Goal: Task Accomplishment & Management: Use online tool/utility

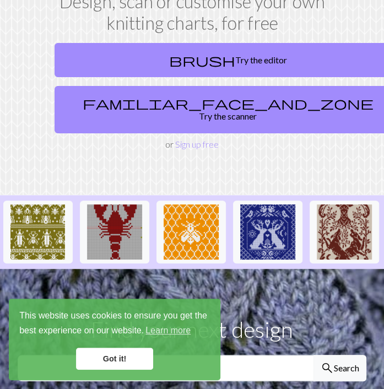
scroll to position [121, 0]
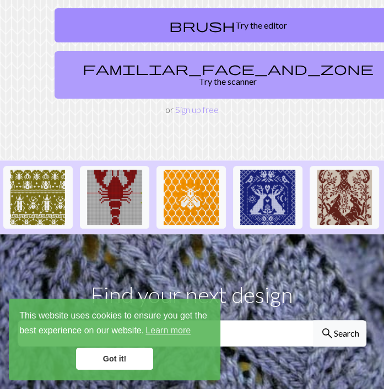
click at [273, 69] on link "familiar_face_and_zone Try the scanner" at bounding box center [228, 74] width 347 height 47
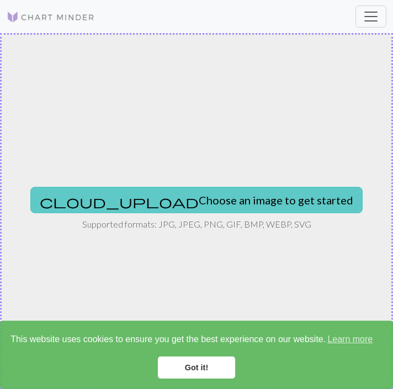
click at [238, 201] on button "cloud_upload Choose an image to get started" at bounding box center [196, 200] width 332 height 26
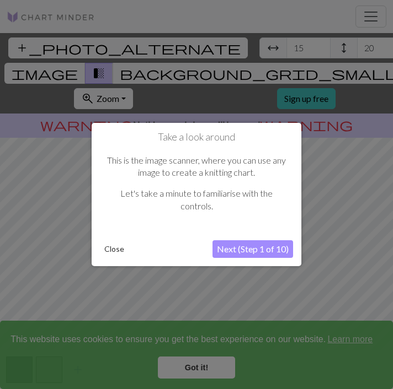
click at [249, 253] on button "Next (Step 1 of 10)" at bounding box center [252, 249] width 81 height 18
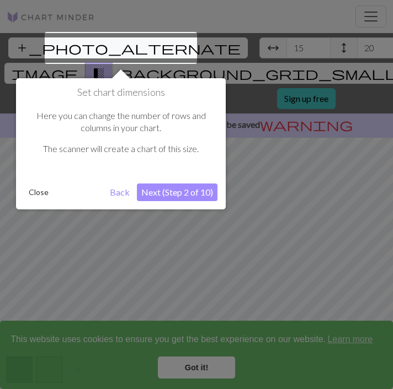
click at [172, 195] on button "Next (Step 2 of 10)" at bounding box center [177, 193] width 81 height 18
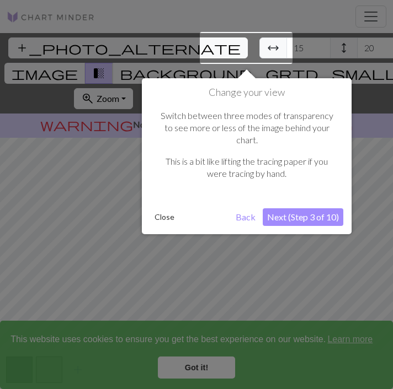
click at [286, 208] on button "Next (Step 3 of 10)" at bounding box center [302, 217] width 81 height 18
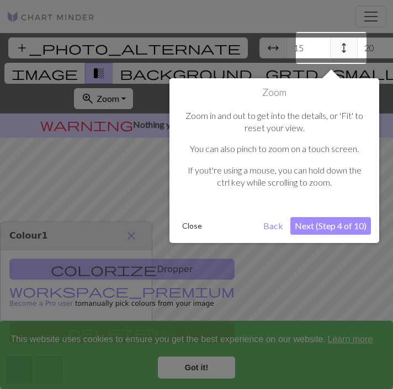
click at [317, 223] on button "Next (Step 4 of 10)" at bounding box center [330, 226] width 81 height 18
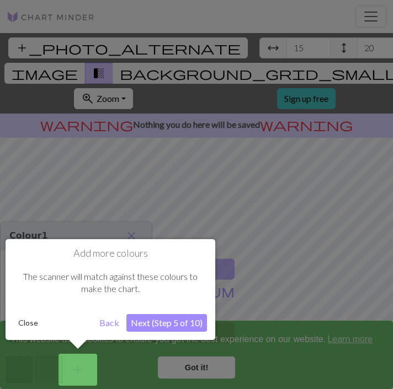
click at [166, 324] on button "Next (Step 5 of 10)" at bounding box center [166, 323] width 81 height 18
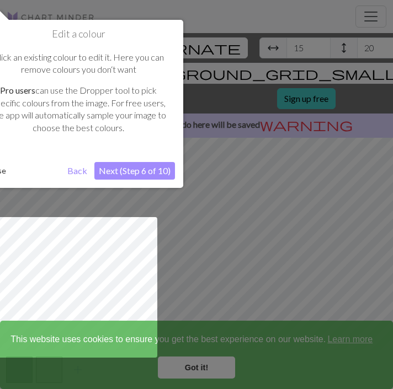
click at [144, 164] on button "Next (Step 6 of 10)" at bounding box center [134, 171] width 81 height 18
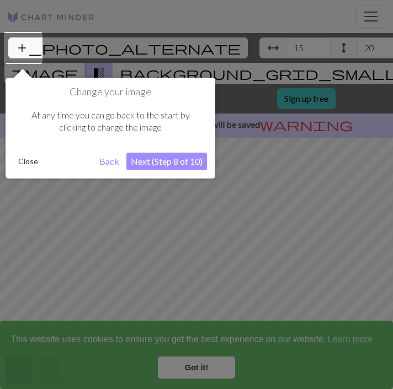
click at [144, 164] on button "Next (Step 8 of 10)" at bounding box center [166, 162] width 81 height 18
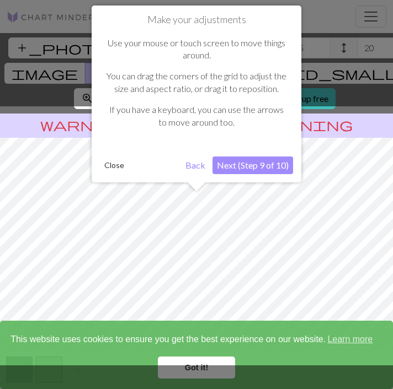
click at [278, 171] on button "Next (Step 9 of 10)" at bounding box center [252, 166] width 81 height 18
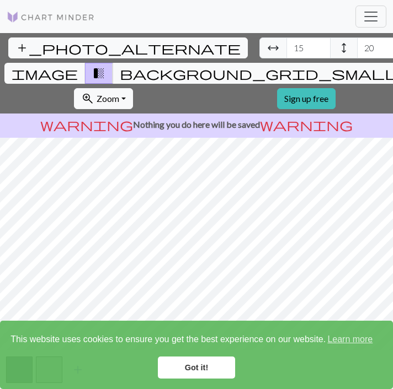
click at [196, 105] on div "add_photo_alternate Change image arrow_range Width 15 height Height 20 image tr…" at bounding box center [196, 211] width 393 height 356
click at [384, 0] on html "This website uses cookies to ensure you get the best experience on our website.…" at bounding box center [196, 194] width 393 height 389
click at [78, 66] on span "image" at bounding box center [45, 73] width 66 height 15
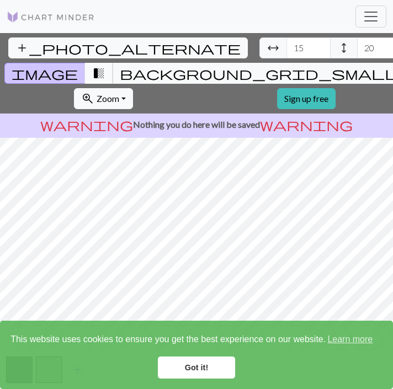
click at [113, 63] on button "transition_fade" at bounding box center [99, 73] width 28 height 21
click at [283, 63] on button "background_grid_small" at bounding box center [258, 73] width 292 height 21
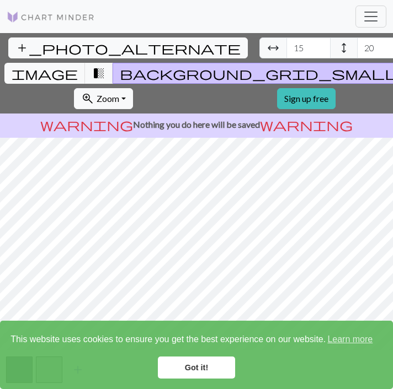
click at [273, 66] on span "background_grid_small" at bounding box center [259, 73] width 278 height 15
drag, startPoint x: 273, startPoint y: 41, endPoint x: 170, endPoint y: 50, distance: 104.0
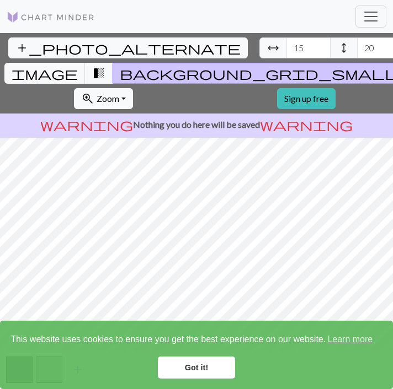
click at [170, 50] on div "add_photo_alternate Change image arrow_range Width 15 height Height 20 image tr…" at bounding box center [204, 73] width 409 height 81
click at [357, 50] on input "20" at bounding box center [379, 47] width 44 height 21
type input "2"
type input "50"
click at [286, 47] on input "15" at bounding box center [308, 47] width 44 height 21
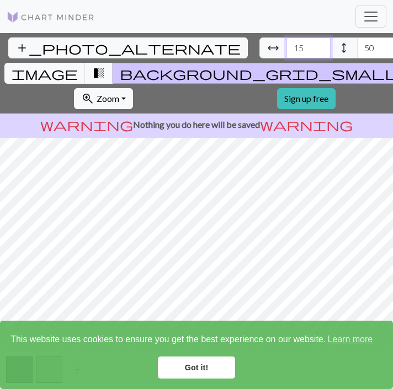
type input "1"
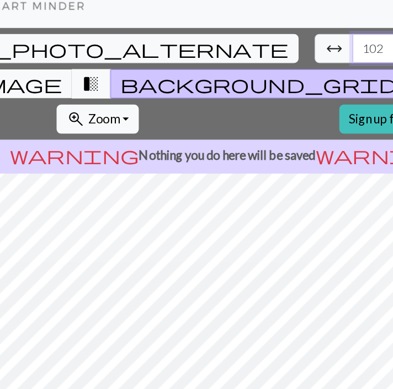
click at [286, 43] on input "102" at bounding box center [308, 47] width 44 height 21
click at [286, 52] on input "101" at bounding box center [308, 47] width 44 height 21
click at [286, 52] on input "100" at bounding box center [308, 47] width 44 height 21
click at [286, 52] on input "99" at bounding box center [308, 47] width 44 height 21
click at [286, 52] on input "98" at bounding box center [308, 47] width 44 height 21
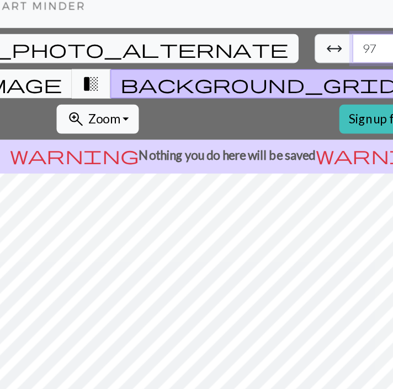
click at [286, 52] on input "97" at bounding box center [308, 47] width 44 height 21
click at [286, 52] on input "96" at bounding box center [308, 47] width 44 height 21
click at [286, 52] on input "95" at bounding box center [308, 47] width 44 height 21
click at [286, 52] on input "94" at bounding box center [308, 47] width 44 height 21
click at [286, 52] on input "93" at bounding box center [308, 47] width 44 height 21
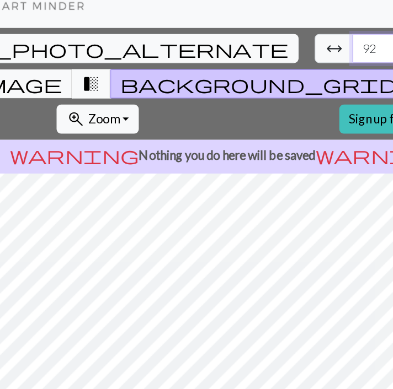
click at [286, 52] on input "92" at bounding box center [308, 47] width 44 height 21
click at [286, 52] on input "91" at bounding box center [308, 47] width 44 height 21
type input "90"
click at [286, 52] on input "90" at bounding box center [308, 47] width 44 height 21
click at [357, 47] on input "50" at bounding box center [379, 47] width 44 height 21
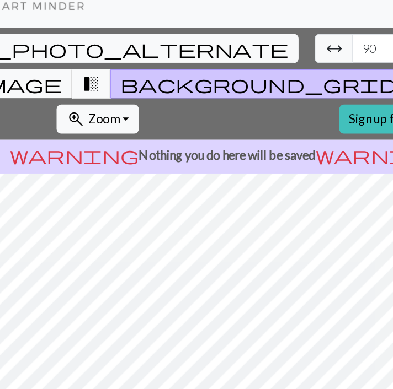
click at [357, 52] on input "49" at bounding box center [379, 47] width 44 height 21
click at [357, 52] on input "48" at bounding box center [379, 47] width 44 height 21
click at [357, 52] on input "47" at bounding box center [379, 47] width 44 height 21
click at [357, 52] on input "46" at bounding box center [379, 47] width 44 height 21
type input "45"
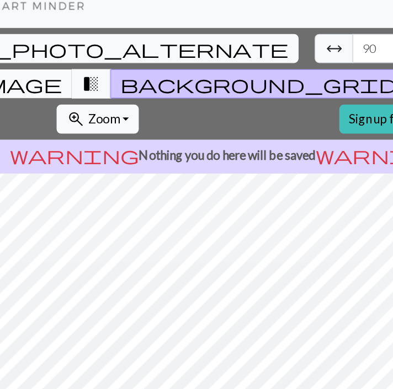
click at [357, 52] on input "45" at bounding box center [379, 47] width 44 height 21
click at [105, 66] on span "transition_fade" at bounding box center [98, 73] width 13 height 15
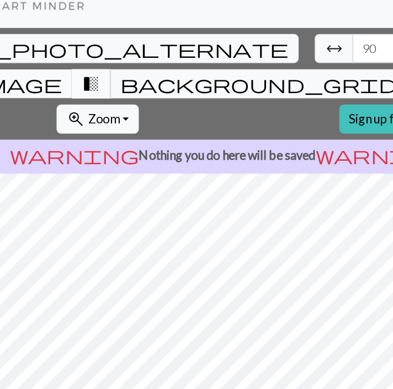
click at [105, 66] on span "transition_fade" at bounding box center [98, 73] width 13 height 15
click at [299, 106] on div "add_photo_alternate Change image arrow_range Width 90 height Height 45 image tr…" at bounding box center [196, 211] width 393 height 356
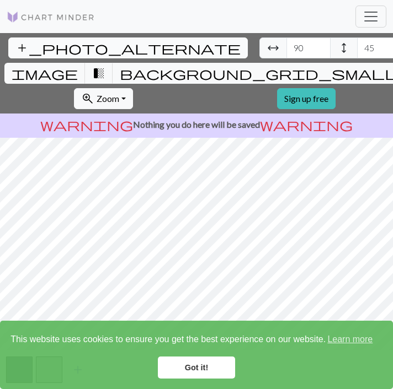
click at [19, 47] on span "add_photo_alternate" at bounding box center [127, 47] width 225 height 15
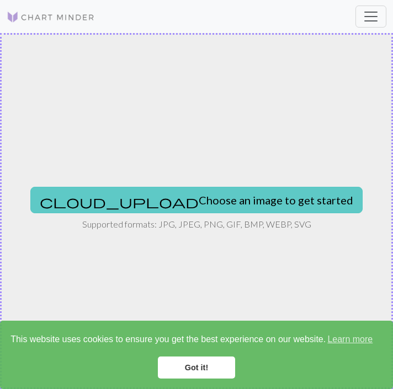
click at [212, 192] on button "cloud_upload Choose an image to get started" at bounding box center [196, 200] width 332 height 26
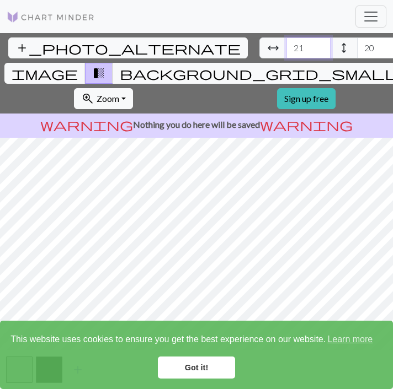
click at [286, 46] on input "21" at bounding box center [308, 47] width 44 height 21
click at [286, 46] on input "22" at bounding box center [308, 47] width 44 height 21
click at [286, 46] on input "23" at bounding box center [308, 47] width 44 height 21
click at [286, 46] on input "24" at bounding box center [308, 47] width 44 height 21
click at [286, 46] on input "25" at bounding box center [308, 47] width 44 height 21
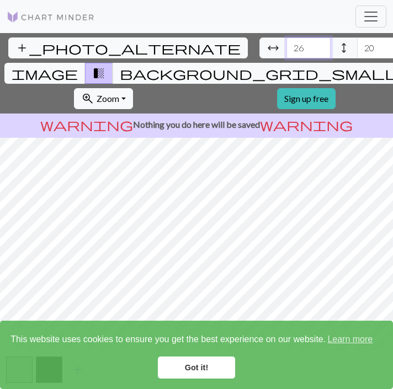
click at [286, 46] on input "26" at bounding box center [308, 47] width 44 height 21
click at [286, 46] on input "27" at bounding box center [308, 47] width 44 height 21
click at [286, 46] on input "28" at bounding box center [308, 47] width 44 height 21
click at [286, 46] on input "29" at bounding box center [308, 47] width 44 height 21
click at [286, 46] on input "30" at bounding box center [308, 47] width 44 height 21
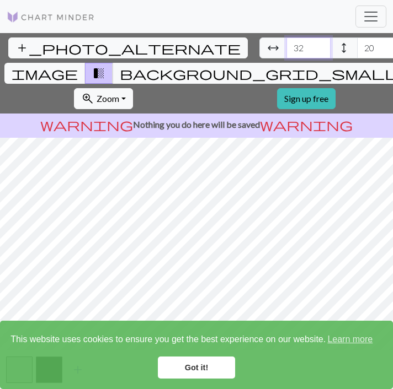
click at [286, 46] on input "32" at bounding box center [308, 47] width 44 height 21
click at [286, 46] on input "33" at bounding box center [308, 47] width 44 height 21
click at [286, 46] on input "34" at bounding box center [308, 47] width 44 height 21
click at [286, 46] on input "35" at bounding box center [308, 47] width 44 height 21
click at [286, 46] on input "36" at bounding box center [308, 47] width 44 height 21
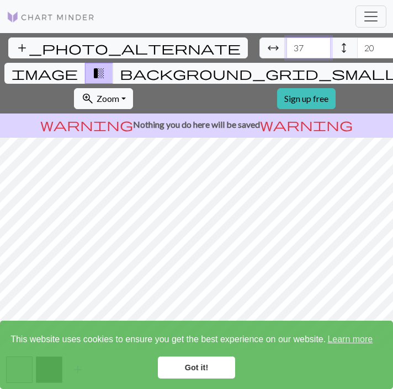
click at [286, 46] on input "37" at bounding box center [308, 47] width 44 height 21
click at [286, 46] on input "38" at bounding box center [308, 47] width 44 height 21
click at [286, 46] on input "39" at bounding box center [308, 47] width 44 height 21
click at [286, 46] on input "40" at bounding box center [308, 47] width 44 height 21
click at [286, 46] on input "41" at bounding box center [308, 47] width 44 height 21
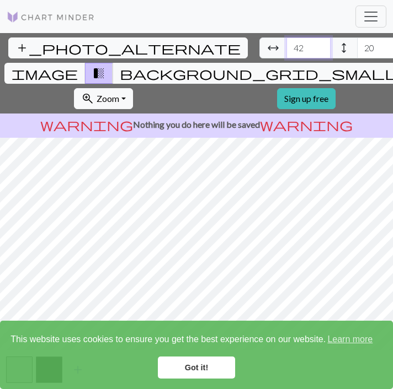
type input "42"
click at [286, 46] on input "42" at bounding box center [308, 47] width 44 height 21
click at [357, 45] on input "21" at bounding box center [379, 47] width 44 height 21
click at [357, 45] on input "22" at bounding box center [379, 47] width 44 height 21
click at [357, 45] on input "23" at bounding box center [379, 47] width 44 height 21
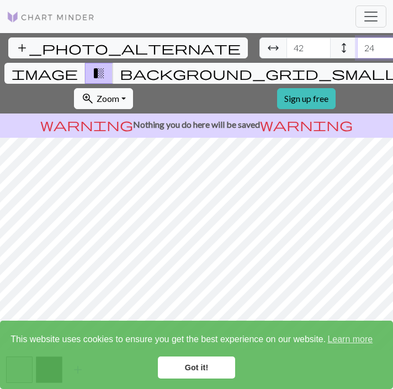
click at [357, 45] on input "24" at bounding box center [379, 47] width 44 height 21
click at [357, 45] on input "25" at bounding box center [379, 47] width 44 height 21
click at [357, 45] on input "26" at bounding box center [379, 47] width 44 height 21
click at [357, 45] on input "27" at bounding box center [379, 47] width 44 height 21
click at [357, 45] on input "28" at bounding box center [379, 47] width 44 height 21
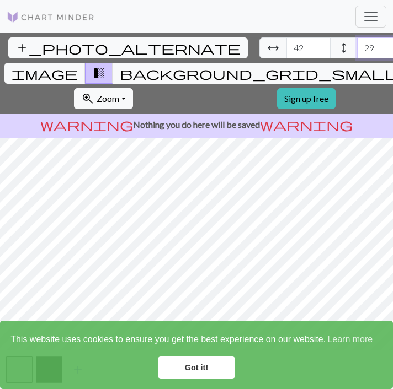
click at [357, 45] on input "29" at bounding box center [379, 47] width 44 height 21
click at [357, 45] on input "30" at bounding box center [379, 47] width 44 height 21
click at [357, 45] on input "31" at bounding box center [379, 47] width 44 height 21
click at [357, 45] on input "32" at bounding box center [379, 47] width 44 height 21
click at [357, 45] on input "33" at bounding box center [379, 47] width 44 height 21
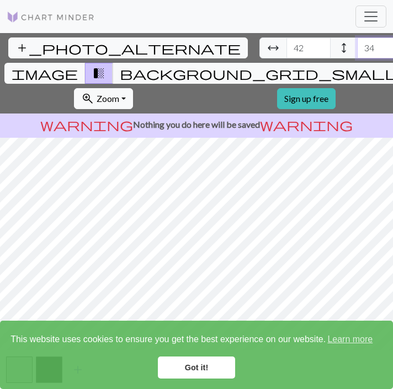
click at [357, 45] on input "34" at bounding box center [379, 47] width 44 height 21
click at [357, 45] on input "35" at bounding box center [379, 47] width 44 height 21
click at [357, 45] on input "36" at bounding box center [379, 47] width 44 height 21
click at [357, 45] on input "37" at bounding box center [379, 47] width 44 height 21
click at [357, 45] on input "38" at bounding box center [379, 47] width 44 height 21
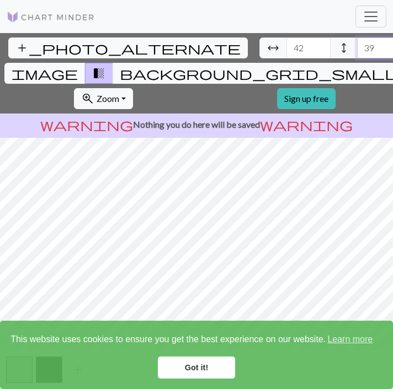
click at [357, 45] on input "39" at bounding box center [379, 47] width 44 height 21
click at [357, 45] on input "40" at bounding box center [379, 47] width 44 height 21
click at [357, 45] on input "41" at bounding box center [379, 47] width 44 height 21
click at [357, 45] on input "42" at bounding box center [379, 47] width 44 height 21
click at [357, 45] on input "43" at bounding box center [379, 47] width 44 height 21
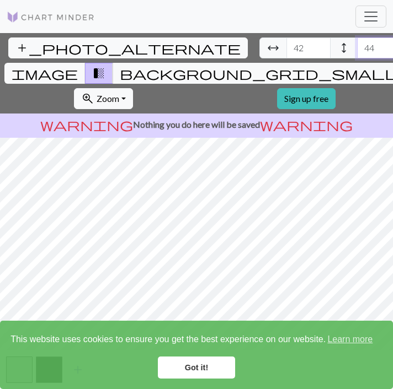
click at [357, 45] on input "44" at bounding box center [379, 47] width 44 height 21
click at [357, 45] on input "45" at bounding box center [379, 47] width 44 height 21
click at [357, 45] on input "46" at bounding box center [379, 47] width 44 height 21
click at [357, 45] on input "47" at bounding box center [379, 47] width 44 height 21
click at [357, 45] on input "48" at bounding box center [379, 47] width 44 height 21
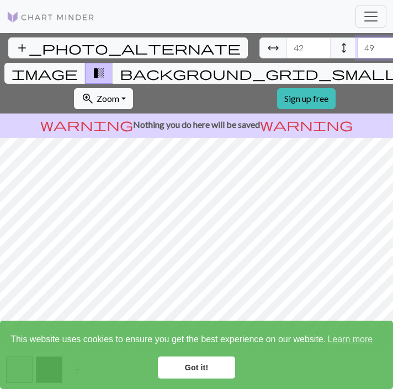
click at [357, 45] on input "49" at bounding box center [379, 47] width 44 height 21
click at [357, 45] on input "50" at bounding box center [379, 47] width 44 height 21
click at [357, 45] on input "51" at bounding box center [379, 47] width 44 height 21
click at [357, 45] on input "52" at bounding box center [379, 47] width 44 height 21
click at [357, 45] on input "53" at bounding box center [379, 47] width 44 height 21
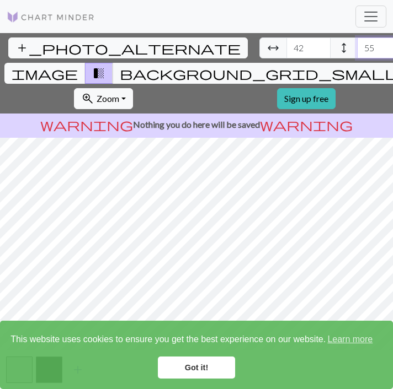
click at [357, 45] on input "55" at bounding box center [379, 47] width 44 height 21
click at [357, 45] on input "56" at bounding box center [379, 47] width 44 height 21
type input "57"
click at [357, 45] on input "57" at bounding box center [379, 47] width 44 height 21
click at [286, 42] on input "43" at bounding box center [308, 47] width 44 height 21
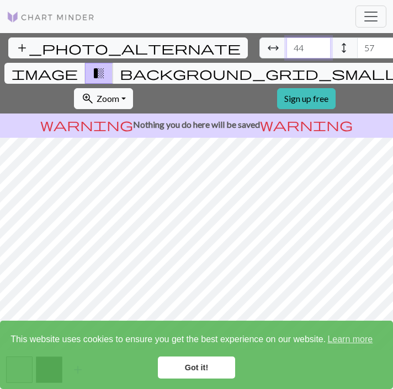
click at [286, 42] on input "44" at bounding box center [308, 47] width 44 height 21
click at [286, 42] on input "45" at bounding box center [308, 47] width 44 height 21
click at [286, 42] on input "46" at bounding box center [308, 47] width 44 height 21
click at [286, 42] on input "47" at bounding box center [308, 47] width 44 height 21
click at [286, 42] on input "48" at bounding box center [308, 47] width 44 height 21
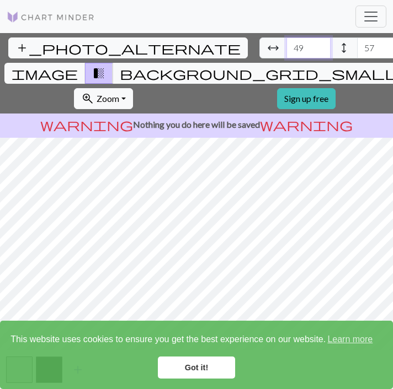
click at [286, 42] on input "49" at bounding box center [308, 47] width 44 height 21
click at [286, 42] on input "50" at bounding box center [308, 47] width 44 height 21
click at [286, 42] on input "51" at bounding box center [308, 47] width 44 height 21
click at [286, 42] on input "52" at bounding box center [308, 47] width 44 height 21
click at [286, 42] on input "53" at bounding box center [308, 47] width 44 height 21
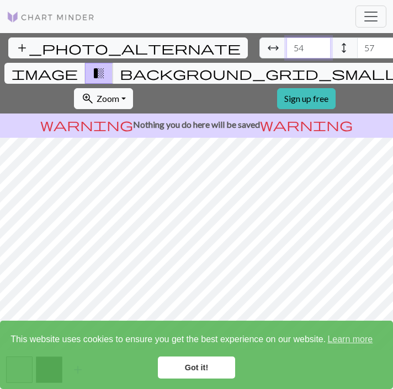
click at [286, 42] on input "54" at bounding box center [308, 47] width 44 height 21
click at [286, 42] on input "55" at bounding box center [308, 47] width 44 height 21
click at [286, 42] on input "56" at bounding box center [308, 47] width 44 height 21
click at [286, 42] on input "57" at bounding box center [308, 47] width 44 height 21
click at [286, 42] on input "58" at bounding box center [308, 47] width 44 height 21
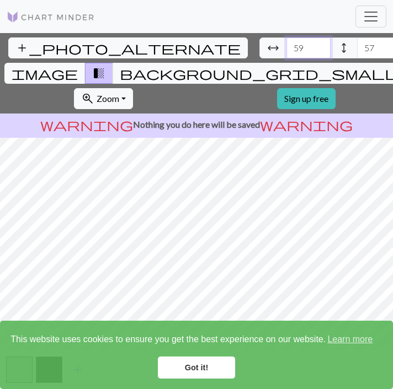
click at [286, 42] on input "59" at bounding box center [308, 47] width 44 height 21
click at [286, 42] on input "60" at bounding box center [308, 47] width 44 height 21
click at [286, 42] on input "61" at bounding box center [308, 47] width 44 height 21
click at [286, 42] on input "62" at bounding box center [308, 47] width 44 height 21
click at [286, 42] on input "63" at bounding box center [308, 47] width 44 height 21
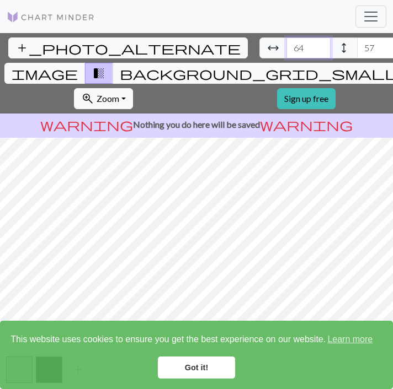
click at [286, 42] on input "64" at bounding box center [308, 47] width 44 height 21
click at [286, 42] on input "65" at bounding box center [308, 47] width 44 height 21
click at [286, 42] on input "66" at bounding box center [308, 47] width 44 height 21
click at [286, 42] on input "67" at bounding box center [308, 47] width 44 height 21
click at [286, 42] on input "68" at bounding box center [308, 47] width 44 height 21
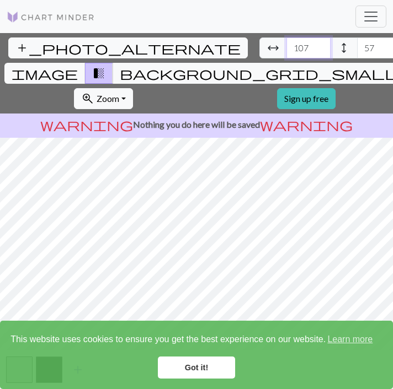
type input "108"
click at [286, 42] on input "108" at bounding box center [308, 47] width 44 height 21
click at [357, 45] on input "106" at bounding box center [379, 47] width 44 height 21
click at [357, 45] on input "107" at bounding box center [379, 47] width 44 height 21
type input "108"
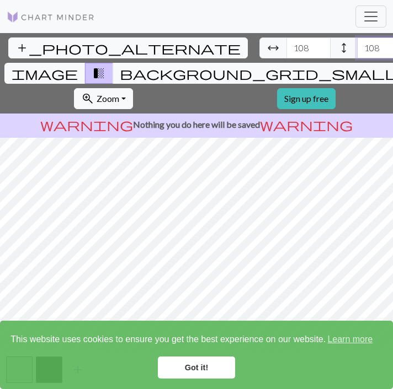
click at [357, 45] on input "108" at bounding box center [379, 47] width 44 height 21
click at [286, 44] on input "109" at bounding box center [308, 47] width 44 height 21
click at [286, 44] on input "110" at bounding box center [308, 47] width 44 height 21
click at [286, 44] on input "111" at bounding box center [308, 47] width 44 height 21
click at [286, 44] on input "112" at bounding box center [308, 47] width 44 height 21
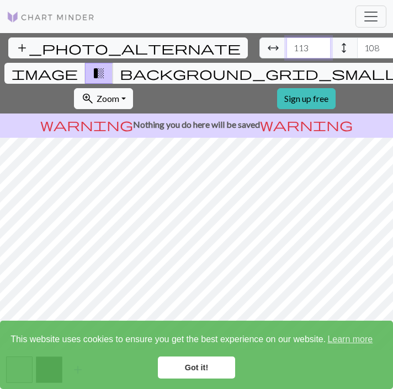
click at [286, 44] on input "113" at bounding box center [308, 47] width 44 height 21
click at [286, 44] on input "114" at bounding box center [308, 47] width 44 height 21
click at [286, 44] on input "115" at bounding box center [308, 47] width 44 height 21
type input "116"
click at [286, 44] on input "116" at bounding box center [308, 47] width 44 height 21
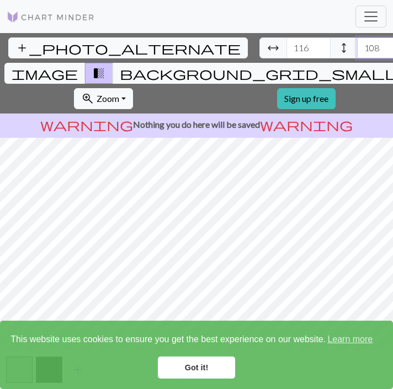
click at [357, 45] on input "109" at bounding box center [379, 47] width 44 height 21
click at [357, 45] on input "110" at bounding box center [379, 47] width 44 height 21
click at [357, 45] on input "111" at bounding box center [379, 47] width 44 height 21
click at [357, 45] on input "112" at bounding box center [379, 47] width 44 height 21
click at [357, 45] on input "113" at bounding box center [379, 47] width 44 height 21
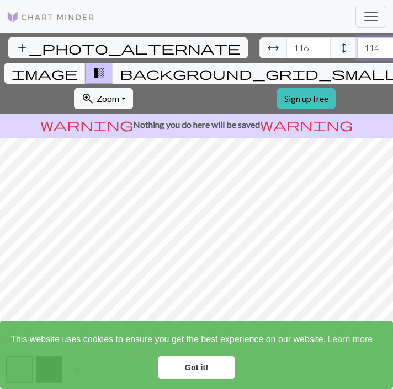
click at [357, 45] on input "114" at bounding box center [379, 47] width 44 height 21
click at [357, 45] on input "115" at bounding box center [379, 47] width 44 height 21
type input "116"
click at [357, 45] on input "116" at bounding box center [379, 47] width 44 height 21
click at [332, 39] on div "add_photo_alternate Change image arrow_range Width 116 height Height 116 image …" at bounding box center [196, 211] width 393 height 356
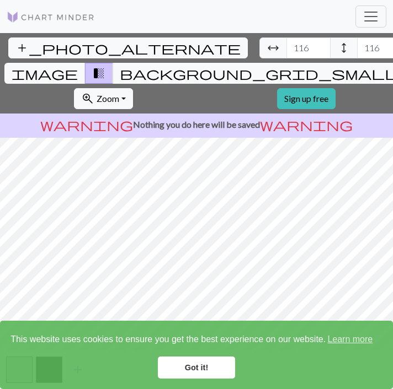
click at [205, 370] on link "Got it!" at bounding box center [196, 368] width 77 height 22
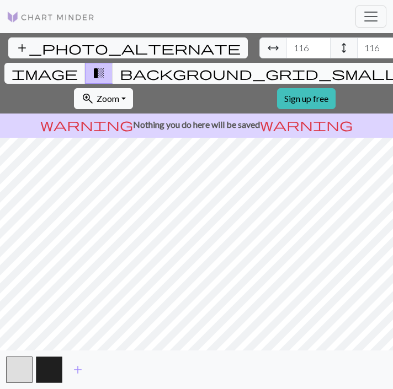
click at [272, 66] on span "background_grid_small" at bounding box center [259, 73] width 278 height 15
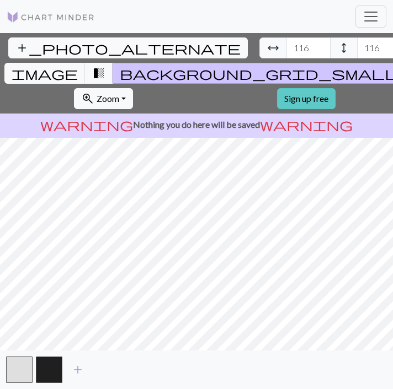
click at [277, 88] on link "Sign up free" at bounding box center [306, 98] width 58 height 21
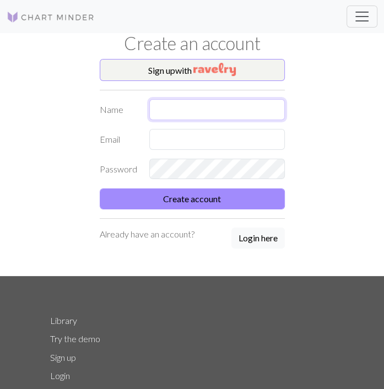
click at [224, 109] on input "text" at bounding box center [217, 109] width 136 height 21
type input "[PERSON_NAME]"
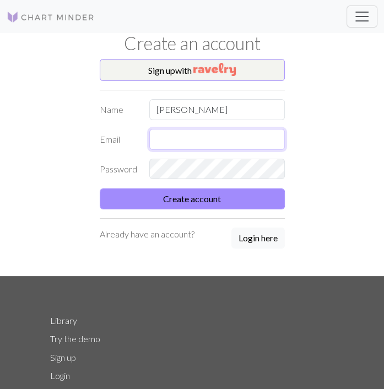
type input "[EMAIL_ADDRESS][DOMAIN_NAME]"
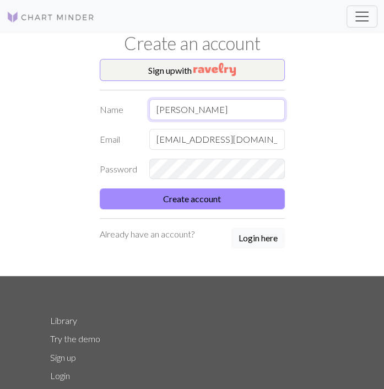
drag, startPoint x: 246, startPoint y: 111, endPoint x: 146, endPoint y: 124, distance: 101.7
click at [146, 124] on form "Name [PERSON_NAME] Email [EMAIL_ADDRESS][DOMAIN_NAME] Password Create account" at bounding box center [192, 154] width 185 height 110
type input "Keka"
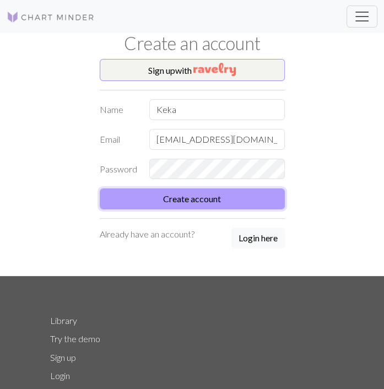
click at [164, 191] on button "Create account" at bounding box center [192, 199] width 185 height 21
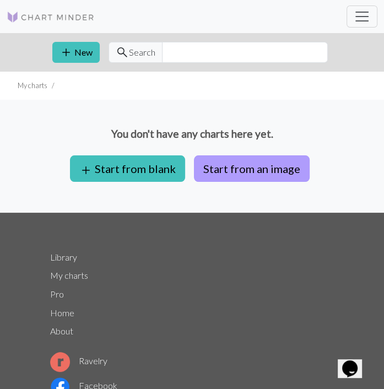
click at [232, 174] on button "Start from an image" at bounding box center [252, 168] width 116 height 26
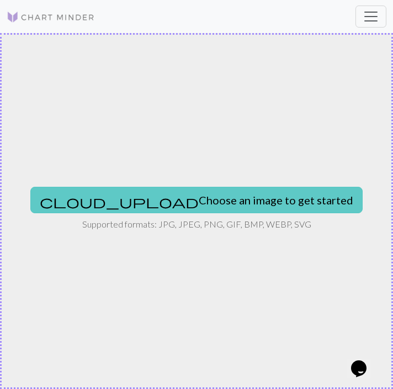
click at [194, 201] on button "cloud_upload Choose an image to get started" at bounding box center [196, 200] width 332 height 26
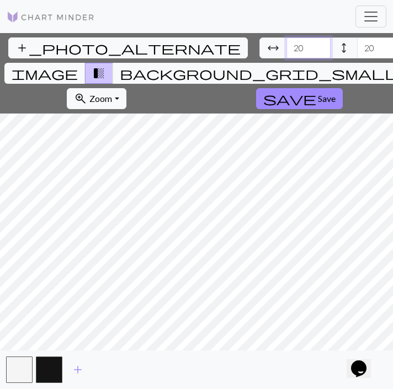
click at [286, 46] on input "20" at bounding box center [308, 47] width 44 height 21
type input "2"
type input "116"
click at [357, 42] on input "20" at bounding box center [379, 47] width 44 height 21
type input "2"
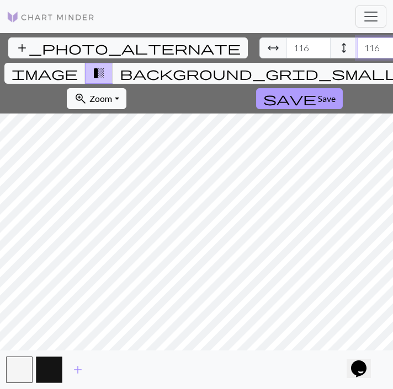
type input "116"
click at [256, 88] on button "save Save" at bounding box center [299, 98] width 87 height 21
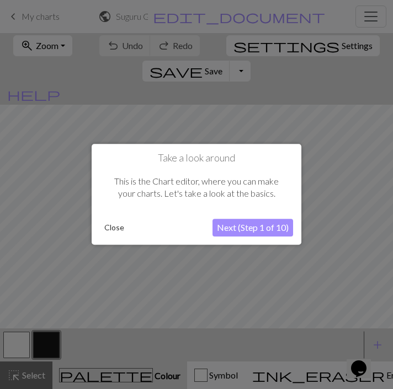
click at [269, 229] on button "Next (Step 1 of 10)" at bounding box center [252, 228] width 81 height 18
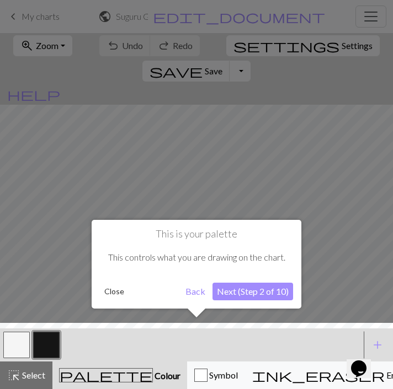
click at [251, 289] on button "Next (Step 2 of 10)" at bounding box center [252, 292] width 81 height 18
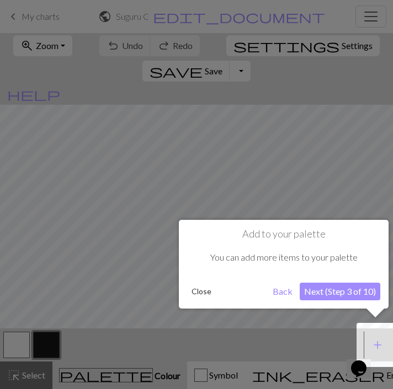
click at [368, 286] on button "Next (Step 3 of 10)" at bounding box center [339, 292] width 81 height 18
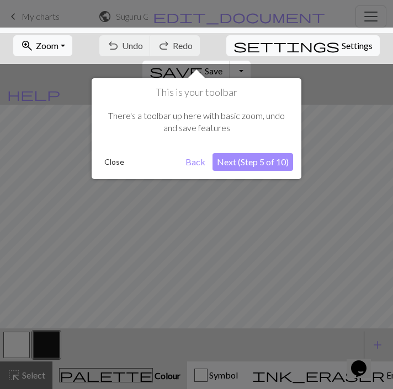
click at [265, 163] on button "Next (Step 5 of 10)" at bounding box center [252, 162] width 81 height 18
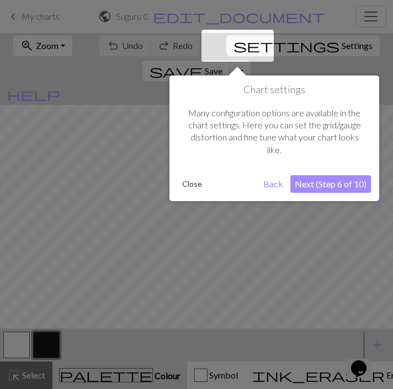
click at [328, 190] on button "Next (Step 6 of 10)" at bounding box center [330, 184] width 81 height 18
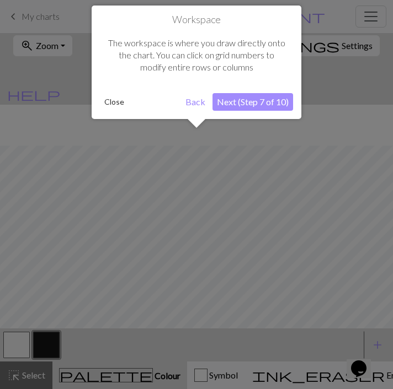
scroll to position [41, 0]
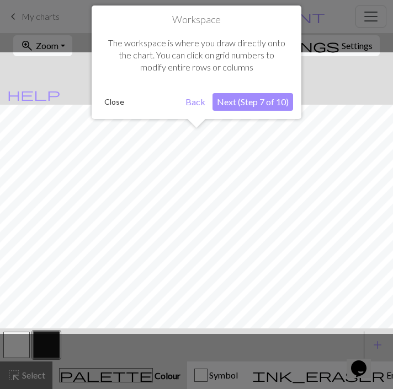
drag, startPoint x: 390, startPoint y: 100, endPoint x: 382, endPoint y: 265, distance: 165.1
click at [382, 265] on div at bounding box center [196, 193] width 404 height 282
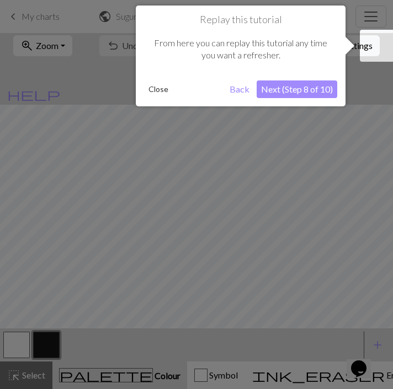
click at [379, 330] on div at bounding box center [196, 194] width 393 height 389
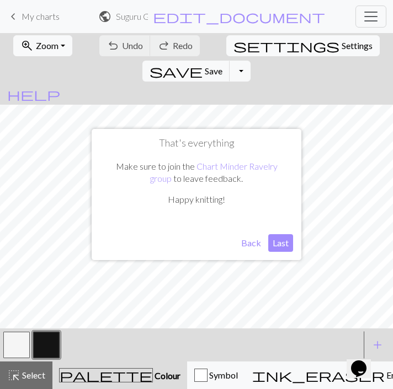
click at [379, 330] on div "add Add a colour" at bounding box center [377, 345] width 31 height 33
click at [280, 237] on button "Last" at bounding box center [280, 243] width 25 height 18
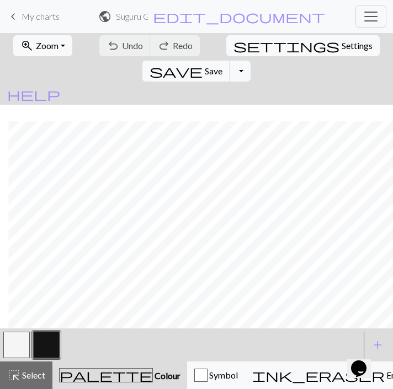
scroll to position [1066, 945]
click at [20, 345] on button "button" at bounding box center [16, 345] width 26 height 26
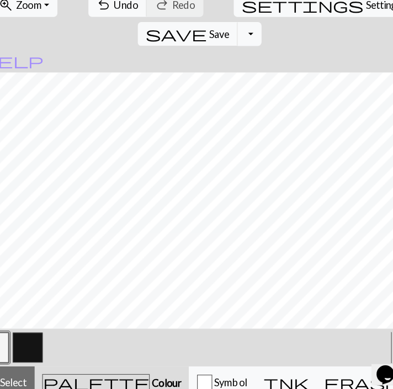
scroll to position [201, 88]
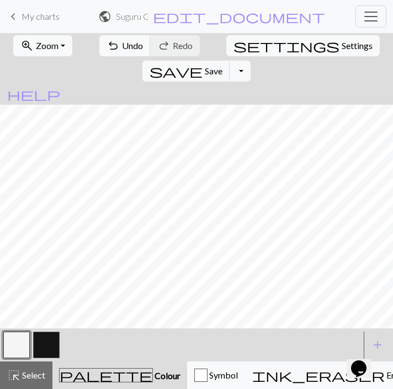
click at [50, 357] on button "button" at bounding box center [46, 345] width 26 height 26
click at [26, 343] on button "button" at bounding box center [16, 345] width 26 height 26
click at [17, 344] on button "button" at bounding box center [16, 345] width 26 height 26
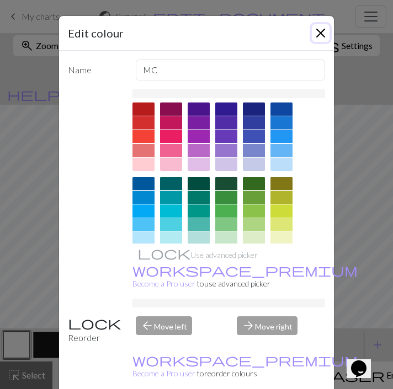
click at [313, 30] on button "Close" at bounding box center [321, 33] width 18 height 18
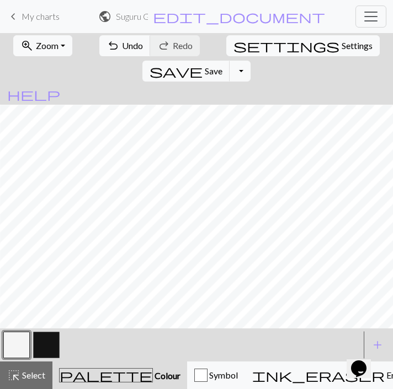
click at [51, 343] on button "button" at bounding box center [46, 345] width 26 height 26
click at [23, 344] on button "button" at bounding box center [16, 345] width 26 height 26
click at [42, 345] on button "button" at bounding box center [46, 345] width 26 height 26
click at [26, 343] on button "button" at bounding box center [16, 345] width 26 height 26
click at [44, 349] on button "button" at bounding box center [46, 345] width 26 height 26
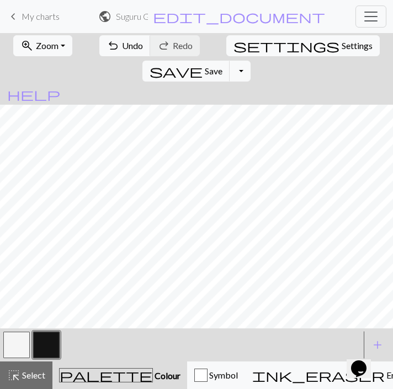
scroll to position [16, 0]
click at [106, 49] on span "undo" at bounding box center [112, 45] width 13 height 15
click at [60, 45] on button "zoom_in Zoom Zoom" at bounding box center [42, 45] width 59 height 21
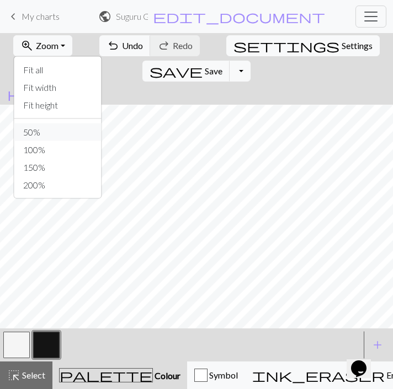
click at [53, 134] on button "50%" at bounding box center [57, 133] width 87 height 18
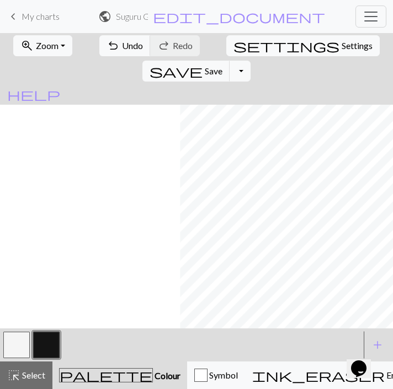
scroll to position [0, 222]
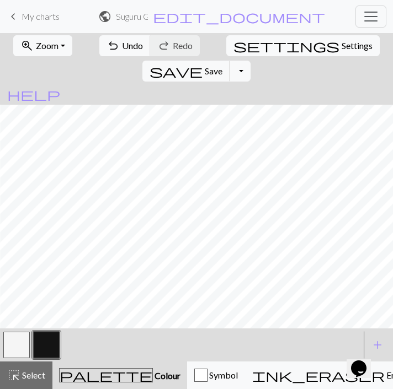
click at [52, 94] on div "zoom_in Zoom Zoom Fit all Fit width Fit height 50% 100% 150% 200% undo Undo Und…" at bounding box center [196, 211] width 393 height 356
click at [20, 341] on button "button" at bounding box center [16, 345] width 26 height 26
click at [230, 61] on button "save Save Save" at bounding box center [186, 71] width 88 height 21
click at [250, 61] on button "Toggle Dropdown" at bounding box center [239, 71] width 21 height 21
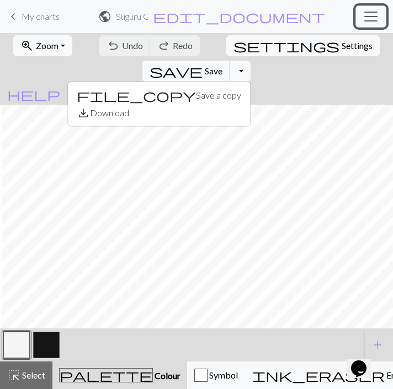
click at [378, 21] on span "Toggle navigation" at bounding box center [370, 16] width 17 height 17
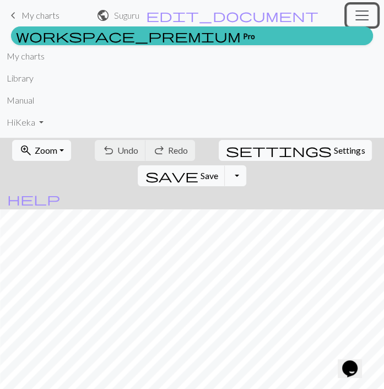
click at [367, 21] on span "Toggle navigation" at bounding box center [362, 15] width 17 height 17
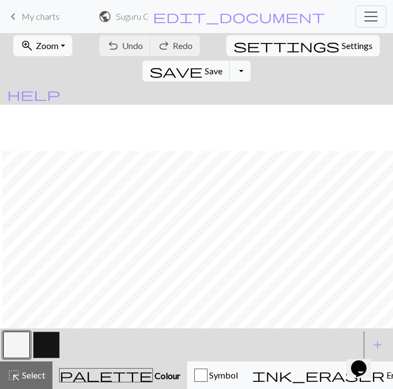
scroll to position [416, 288]
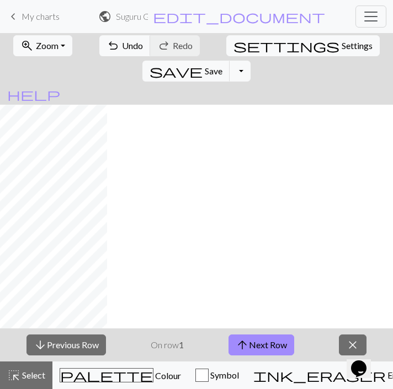
scroll to position [416, 0]
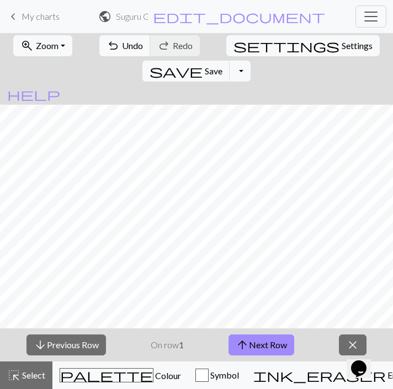
click at [168, 351] on p "On row 1" at bounding box center [167, 345] width 33 height 13
click at [36, 42] on span "Zoom" at bounding box center [47, 45] width 23 height 10
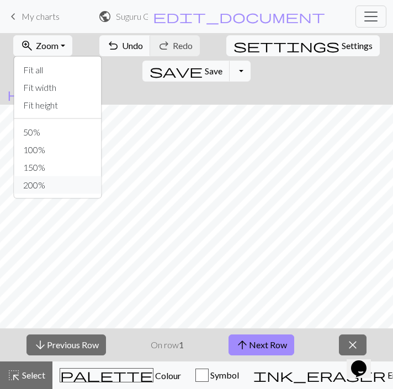
click at [31, 182] on button "200%" at bounding box center [57, 185] width 87 height 18
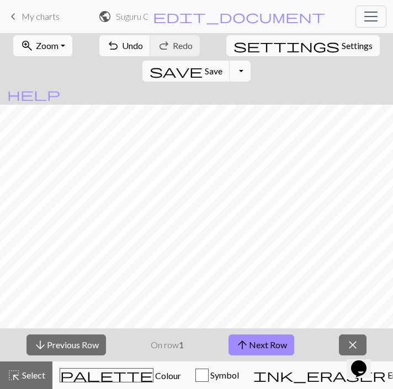
click at [46, 44] on span "Zoom" at bounding box center [47, 45] width 23 height 10
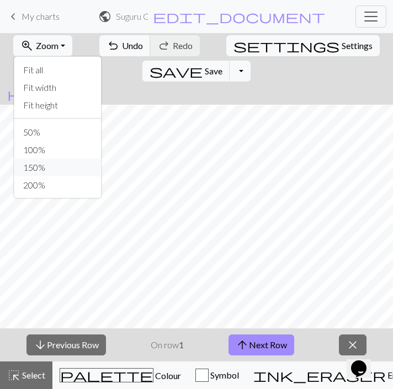
click at [36, 169] on button "150%" at bounding box center [57, 168] width 87 height 18
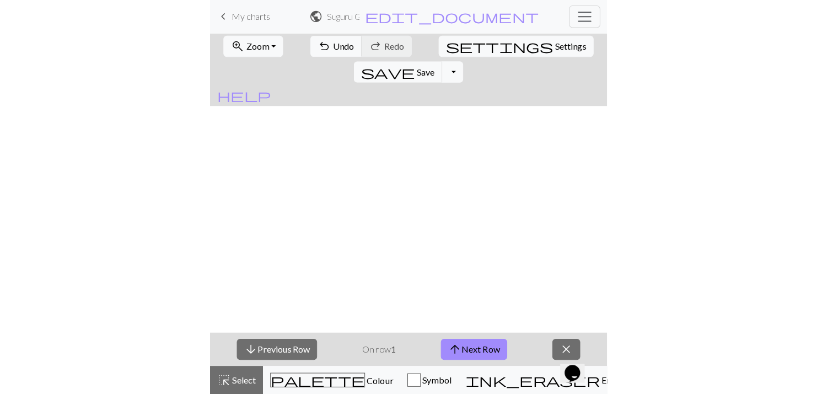
scroll to position [1713, 1171]
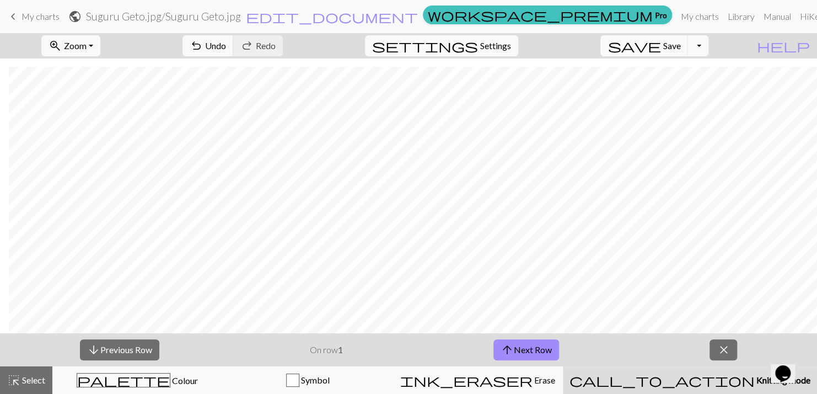
click at [335, 349] on p "On row 1" at bounding box center [326, 349] width 33 height 13
click at [332, 355] on p "On row 1" at bounding box center [326, 349] width 33 height 13
drag, startPoint x: 546, startPoint y: 335, endPoint x: 521, endPoint y: 334, distance: 25.4
click at [384, 334] on div "arrow_downward Previous Row On row 1 arrow_upward Next Row close" at bounding box center [408, 349] width 817 height 33
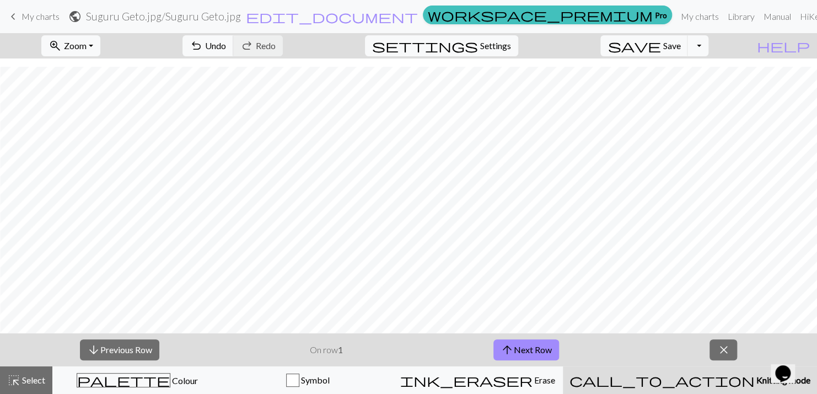
drag, startPoint x: 521, startPoint y: 334, endPoint x: 494, endPoint y: 338, distance: 26.8
click at [384, 338] on div "arrow_downward Previous Row On row 1 arrow_upward Next Row close" at bounding box center [408, 349] width 817 height 33
drag, startPoint x: 494, startPoint y: 338, endPoint x: 493, endPoint y: 330, distance: 7.8
click at [384, 330] on div "zoom_in Zoom Zoom Fit all Fit width Fit height 50% 100% 150% 200% undo Undo Und…" at bounding box center [408, 213] width 817 height 361
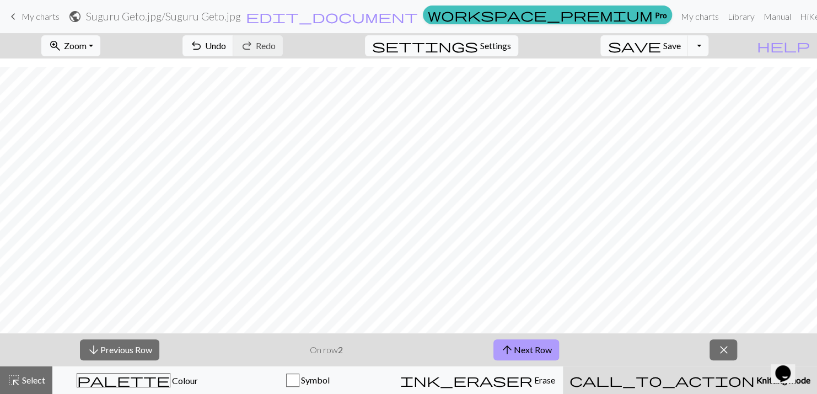
click at [384, 349] on span "arrow_upward" at bounding box center [507, 349] width 13 height 15
click at [137, 351] on button "arrow_downward Previous Row" at bounding box center [119, 349] width 79 height 21
drag, startPoint x: 111, startPoint y: 57, endPoint x: 108, endPoint y: 42, distance: 14.6
click at [108, 42] on div "zoom_in Zoom Zoom Fit all Fit width Fit height 50% 100% 150% 200%" at bounding box center [71, 45] width 76 height 25
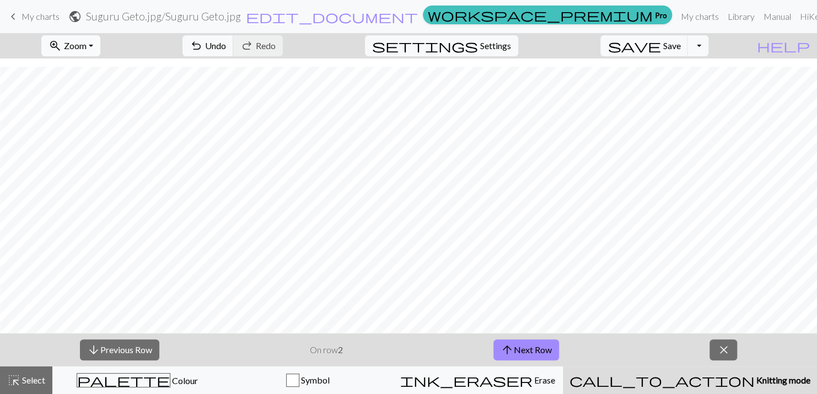
click at [100, 42] on button "zoom_in Zoom Zoom" at bounding box center [70, 45] width 59 height 21
click at [107, 130] on button "50%" at bounding box center [85, 133] width 87 height 18
click at [87, 50] on span "Zoom" at bounding box center [75, 45] width 23 height 10
click at [101, 171] on button "150%" at bounding box center [85, 168] width 87 height 18
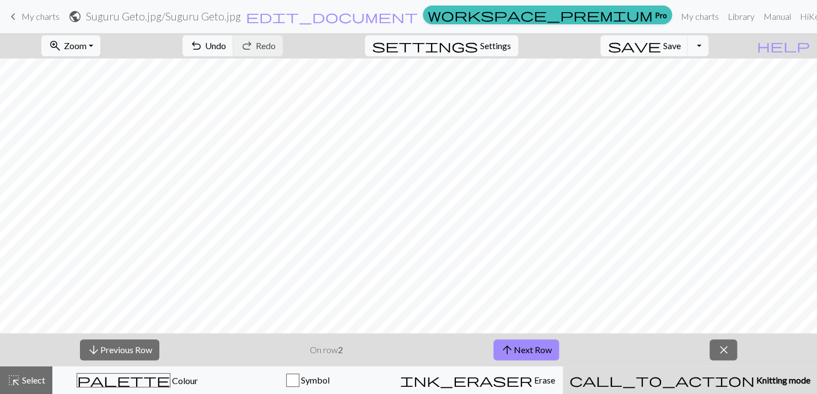
scroll to position [412, 201]
click at [384, 247] on div "zoom_in Zoom Zoom Fit all Fit width Fit height 50% 100% 150% 200% undo Undo Und…" at bounding box center [408, 213] width 817 height 361
click at [85, 39] on button "zoom_in Zoom Zoom" at bounding box center [70, 45] width 59 height 21
click at [101, 155] on button "100%" at bounding box center [85, 150] width 87 height 18
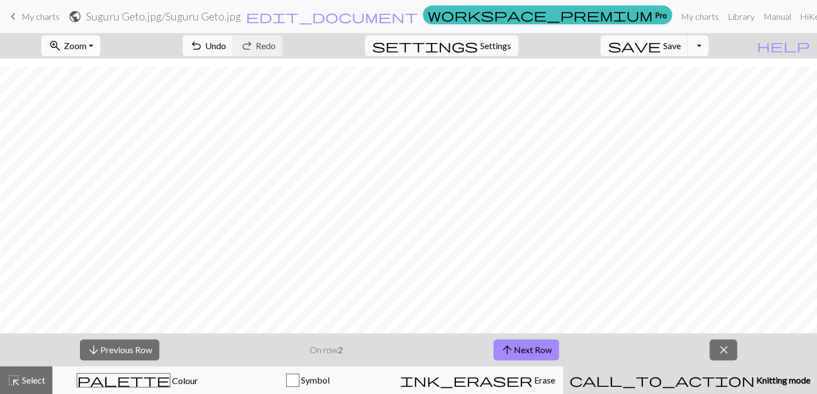
click at [87, 42] on span "Zoom" at bounding box center [75, 45] width 23 height 10
click at [99, 173] on button "150%" at bounding box center [85, 168] width 87 height 18
